Goal: Transaction & Acquisition: Purchase product/service

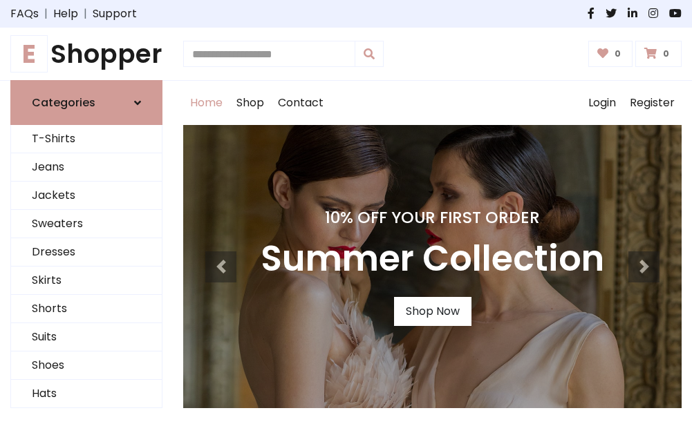
click at [346, 222] on h4 "10% Off Your First Order" at bounding box center [432, 217] width 343 height 19
click at [432, 312] on link "Shop Now" at bounding box center [432, 311] width 77 height 29
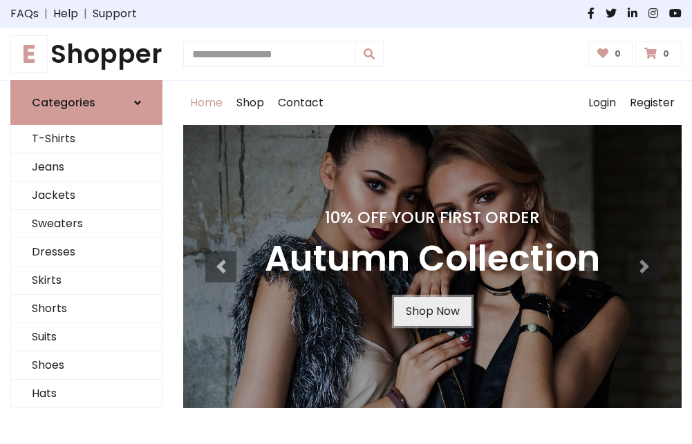
click at [432, 312] on link "Shop Now" at bounding box center [432, 311] width 77 height 29
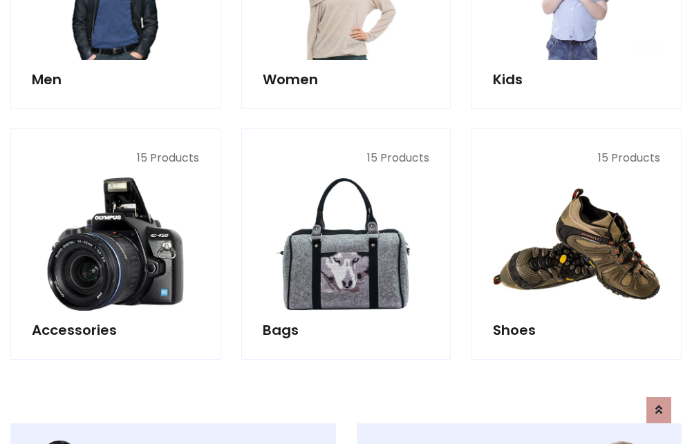
scroll to position [1378, 0]
